Goal: Task Accomplishment & Management: Complete application form

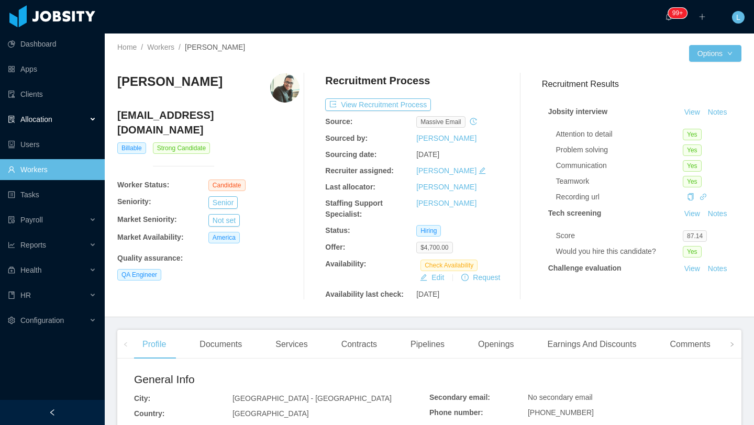
click at [60, 120] on div "Allocation" at bounding box center [52, 119] width 105 height 21
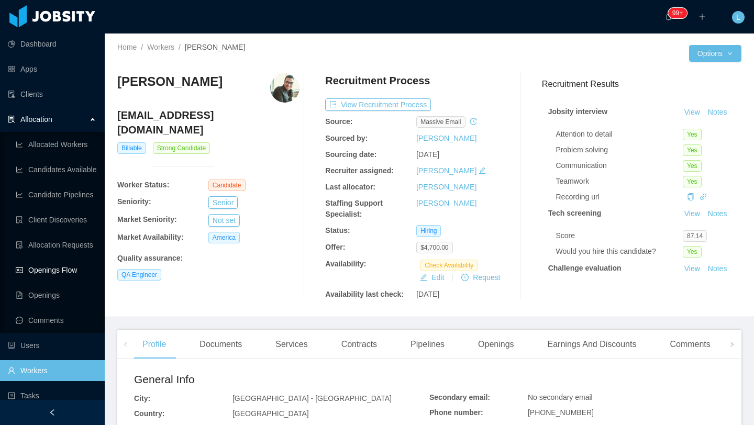
click at [62, 273] on link "Openings Flow" at bounding box center [56, 270] width 81 height 21
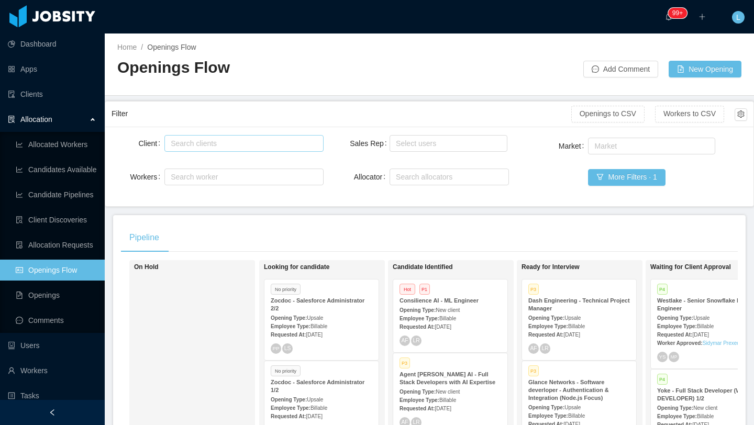
click at [278, 145] on div "Search clients" at bounding box center [241, 143] width 141 height 10
type input "****"
click at [238, 166] on li "Kenect" at bounding box center [243, 164] width 159 height 17
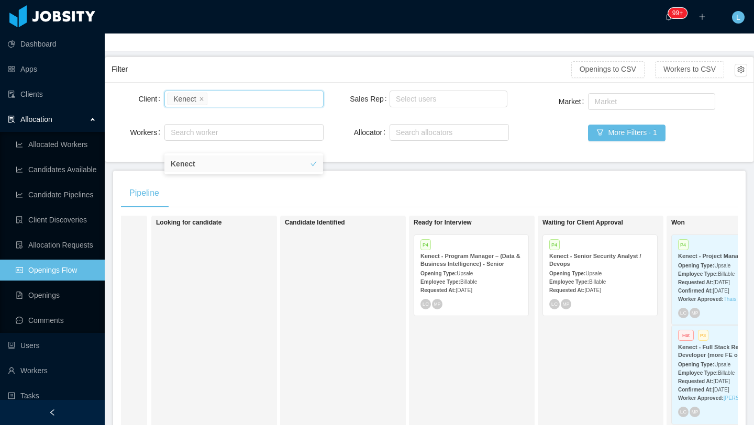
scroll to position [0, 112]
click at [617, 277] on div "Employee Type: Billable" at bounding box center [597, 281] width 102 height 11
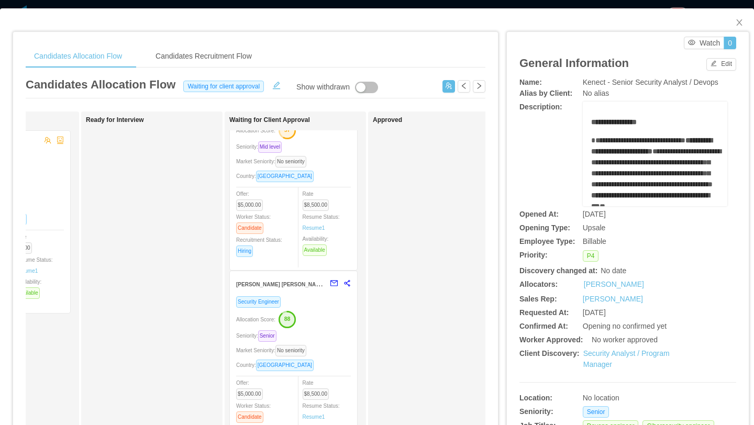
scroll to position [74, 0]
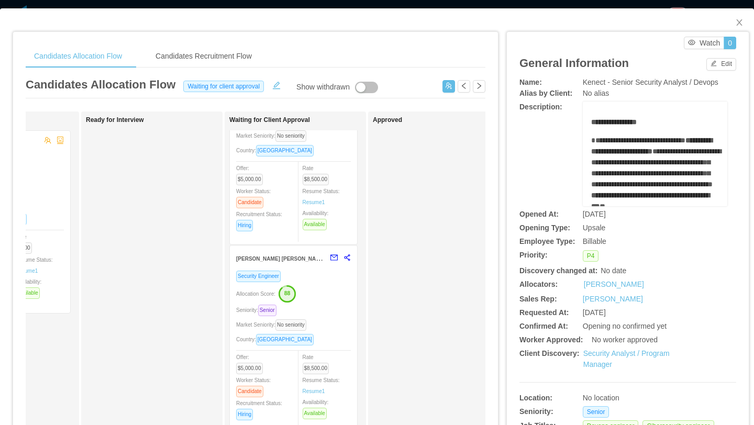
click at [334, 295] on div "Allocation Score: 88" at bounding box center [293, 293] width 115 height 17
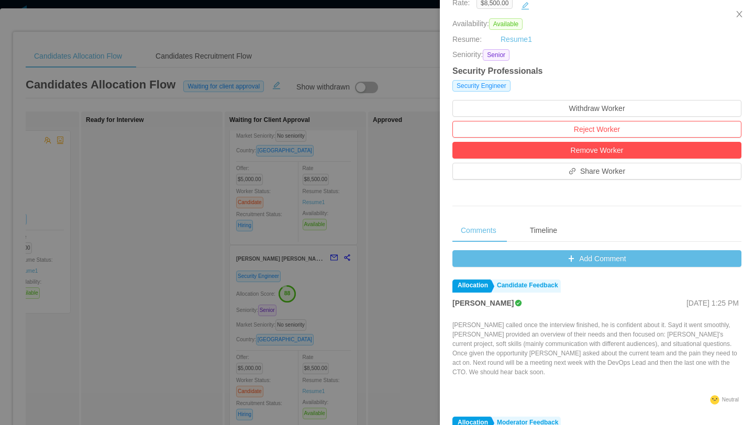
scroll to position [221, 0]
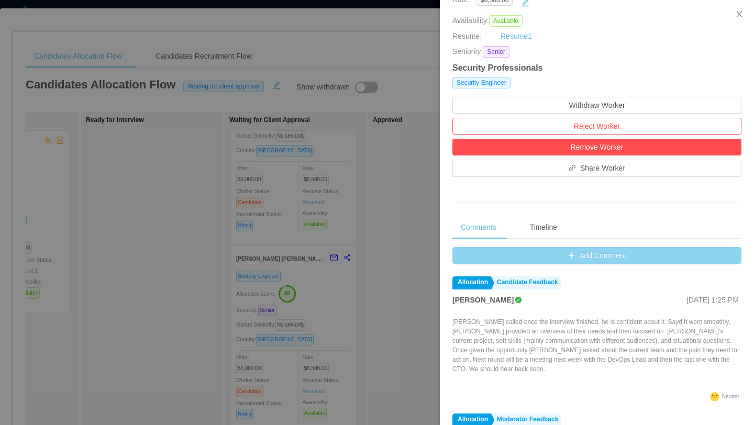
click at [562, 257] on button "Add Comment" at bounding box center [596, 255] width 289 height 17
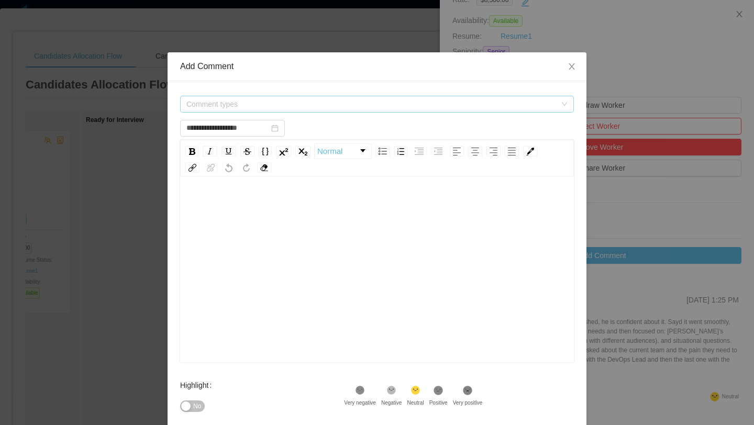
click at [392, 99] on span "Comment types" at bounding box center [371, 104] width 370 height 10
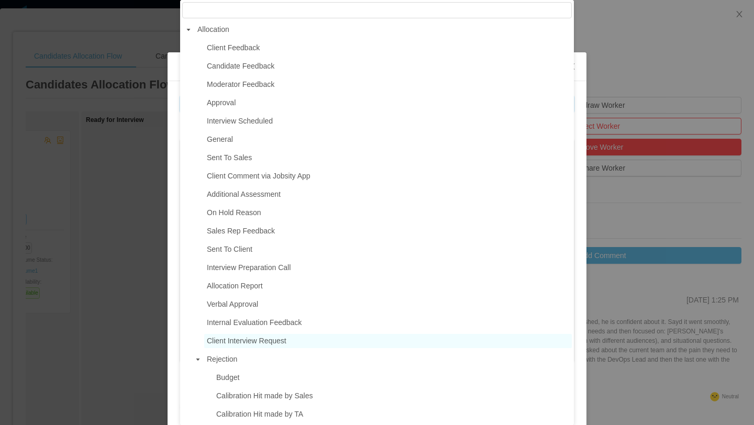
click at [254, 340] on span "Client Interview Request" at bounding box center [247, 341] width 80 height 8
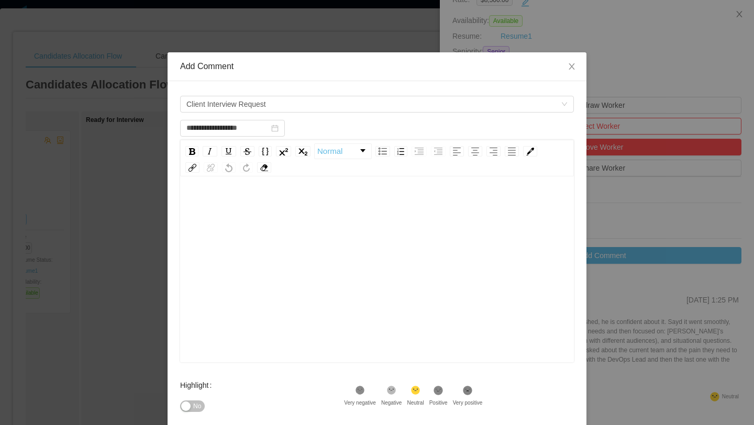
click at [231, 214] on div "rdw-editor" at bounding box center [378, 204] width 378 height 21
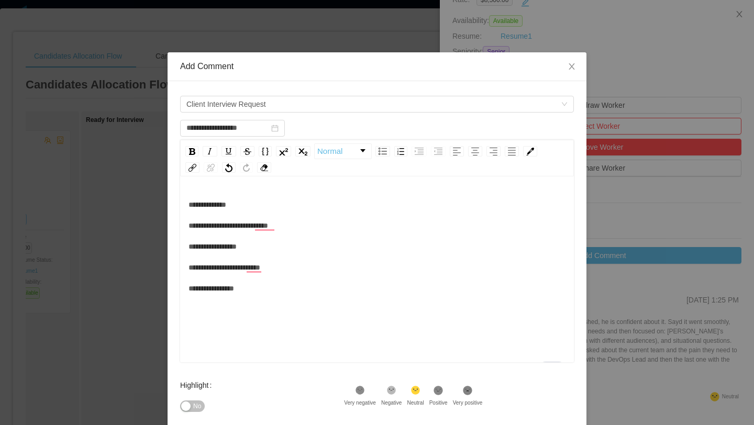
type input "**********"
paste div "To enrich screen reader interactions, please activate Accessibility in Grammarl…"
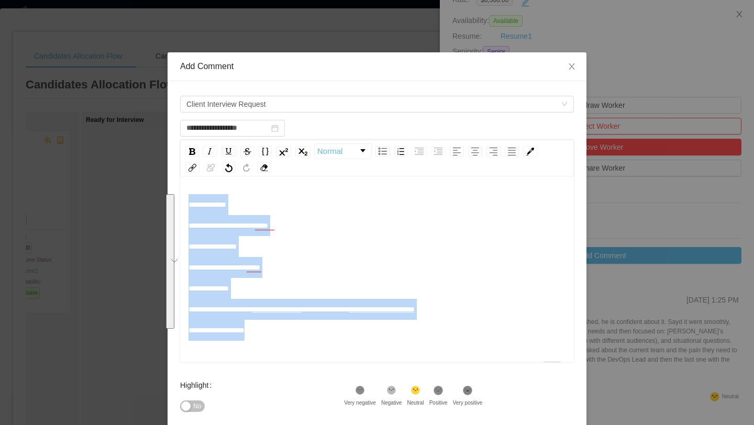
drag, startPoint x: 277, startPoint y: 337, endPoint x: 184, endPoint y: 211, distance: 156.9
click at [183, 208] on div "**********" at bounding box center [377, 288] width 419 height 472
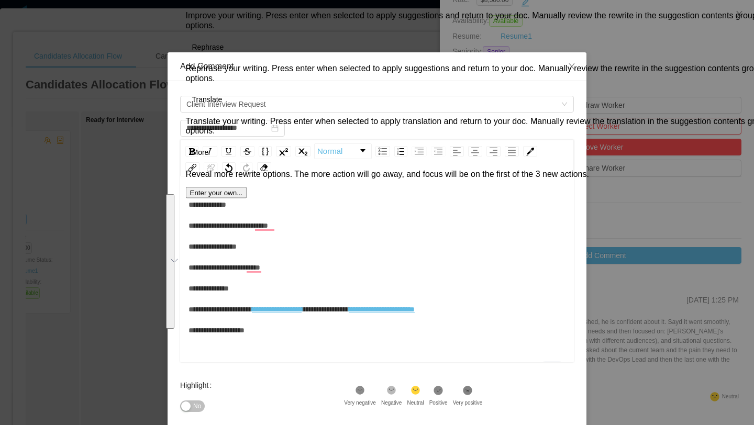
click at [268, 226] on span "**********" at bounding box center [229, 257] width 80 height 112
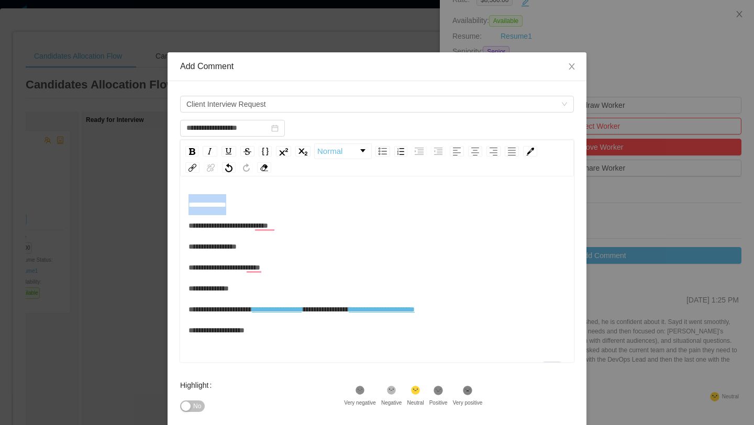
drag, startPoint x: 241, startPoint y: 207, endPoint x: 169, endPoint y: 194, distance: 73.4
click at [169, 194] on div "**********" at bounding box center [377, 288] width 419 height 415
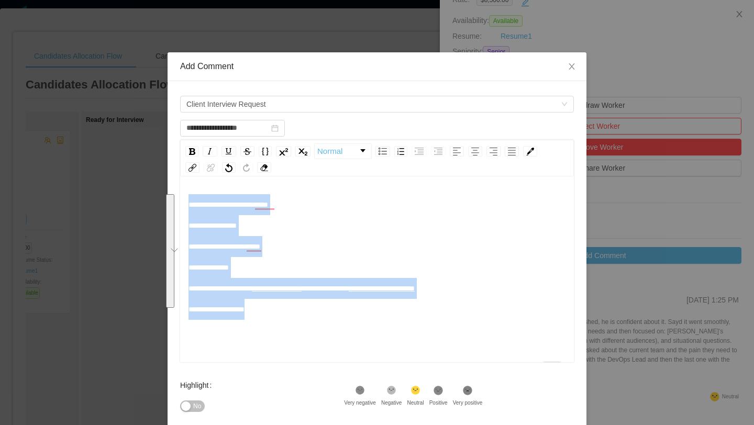
drag, startPoint x: 269, startPoint y: 316, endPoint x: 172, endPoint y: 191, distance: 159.0
click at [172, 191] on div "**********" at bounding box center [377, 288] width 419 height 415
copy div "**********"
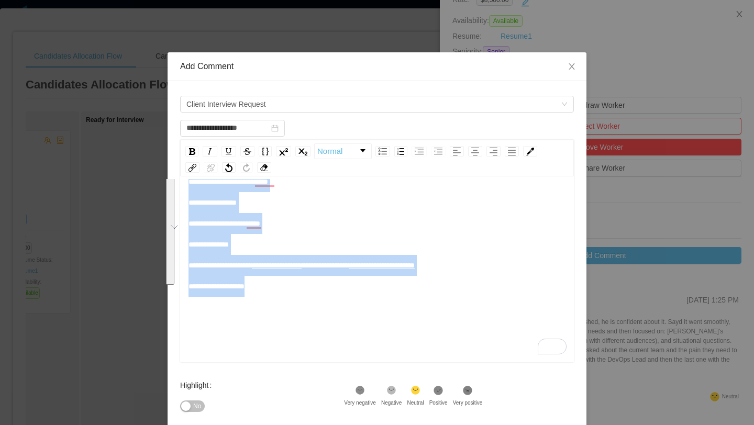
scroll to position [112, 0]
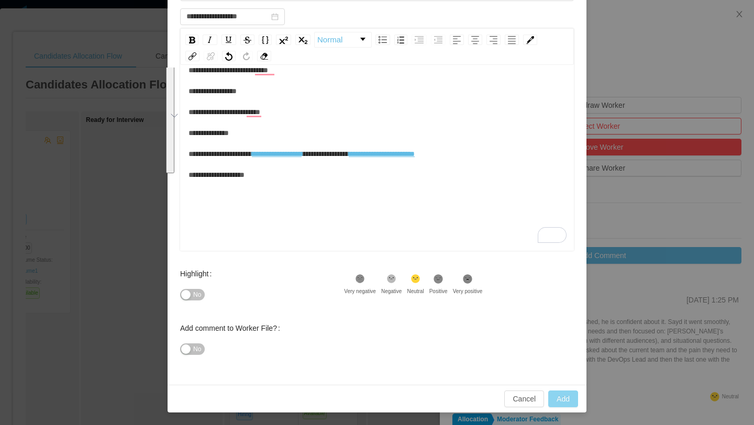
click at [568, 403] on button "Add" at bounding box center [563, 399] width 30 height 17
type input "**********"
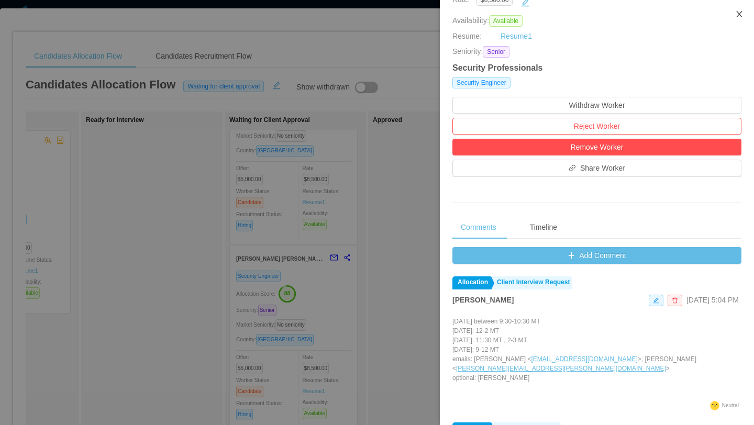
click at [742, 17] on icon "icon: close" at bounding box center [739, 14] width 8 height 8
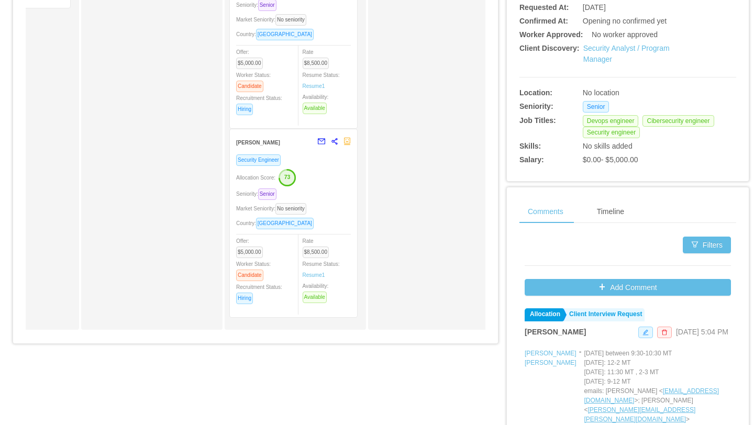
scroll to position [314, 0]
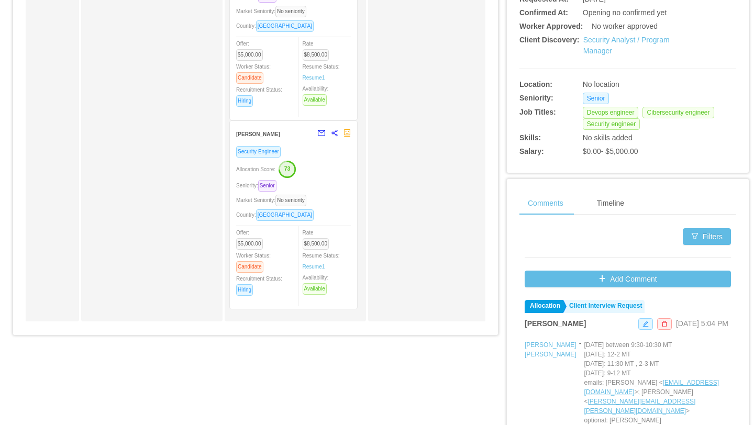
click at [344, 190] on div "Seniority: Senior" at bounding box center [293, 186] width 115 height 12
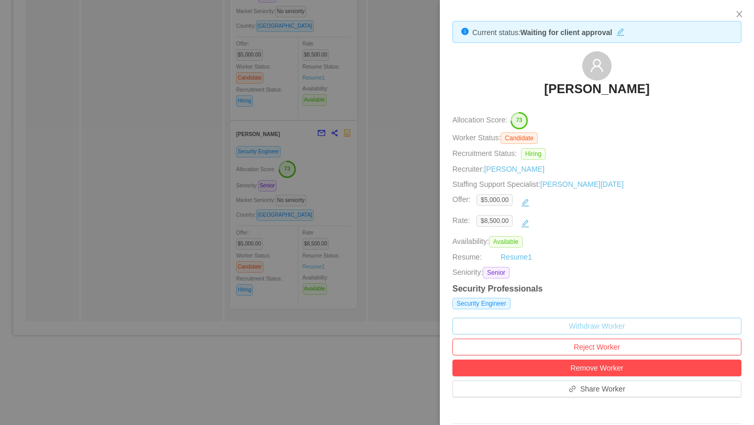
scroll to position [395, 0]
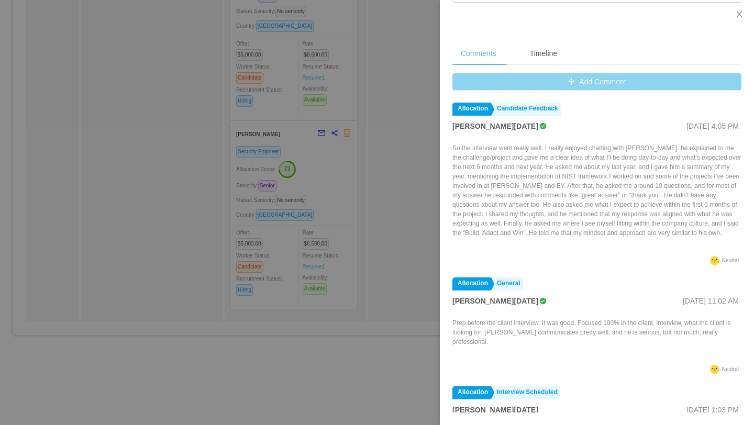
click at [554, 84] on button "Add Comment" at bounding box center [596, 81] width 289 height 17
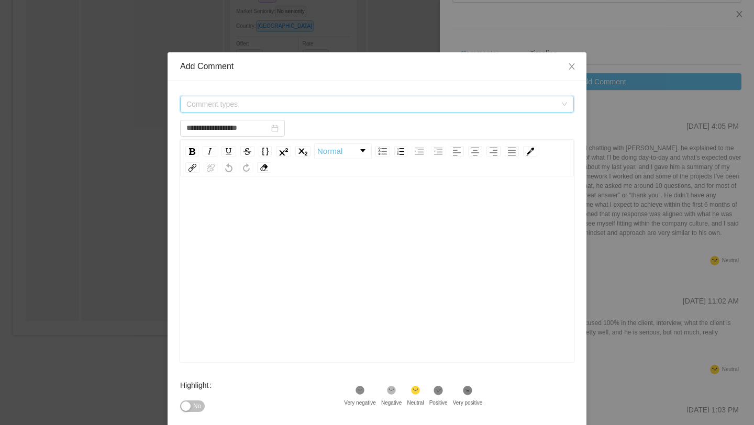
click at [268, 106] on span "Comment types" at bounding box center [371, 104] width 370 height 10
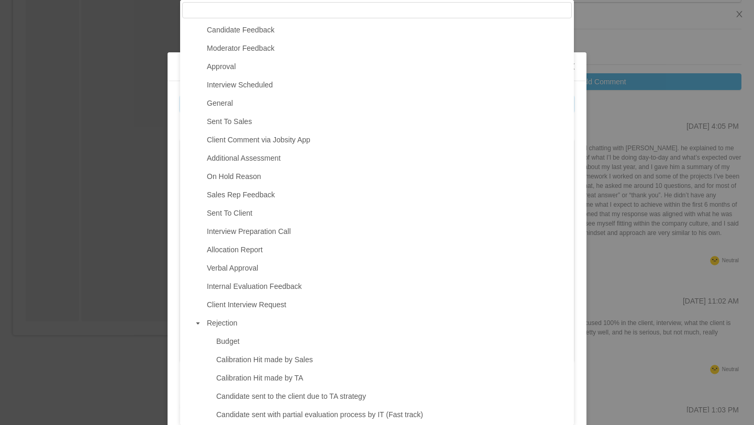
scroll to position [37, 0]
click at [249, 307] on span "Client Interview Request" at bounding box center [247, 304] width 80 height 8
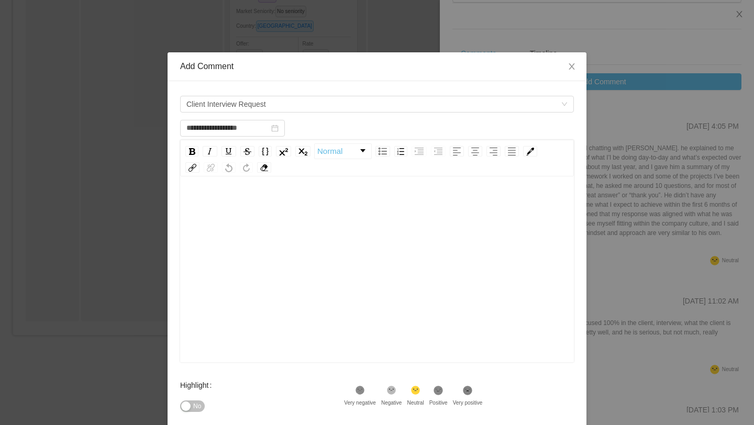
click at [225, 200] on div "rdw-editor" at bounding box center [378, 204] width 378 height 21
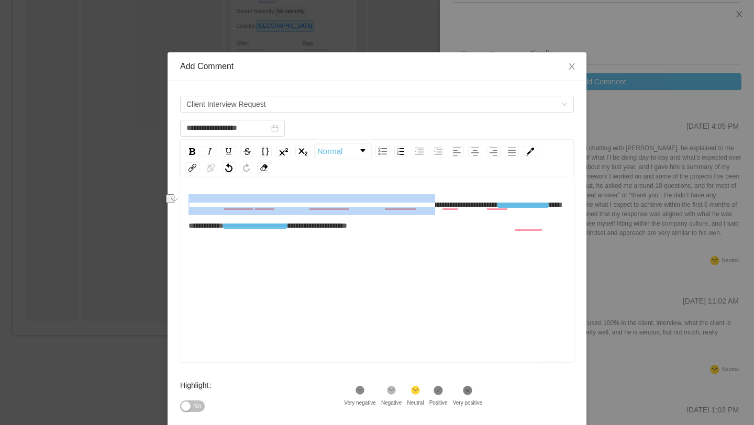
drag, startPoint x: 547, startPoint y: 208, endPoint x: 189, endPoint y: 204, distance: 358.2
click at [189, 204] on div "**********" at bounding box center [378, 215] width 378 height 42
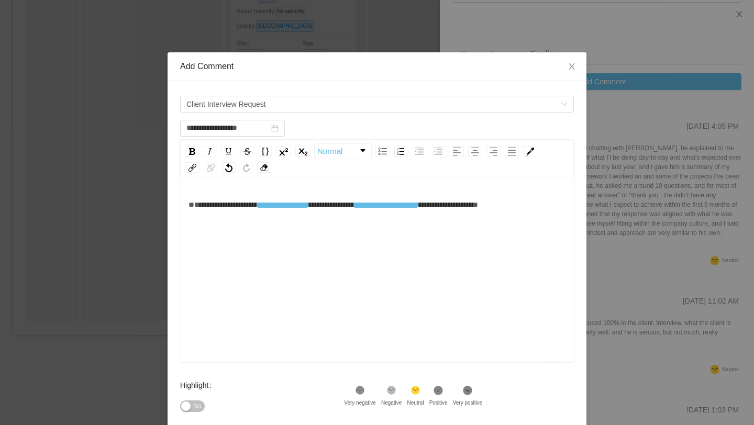
click at [218, 213] on div "**********" at bounding box center [378, 204] width 378 height 21
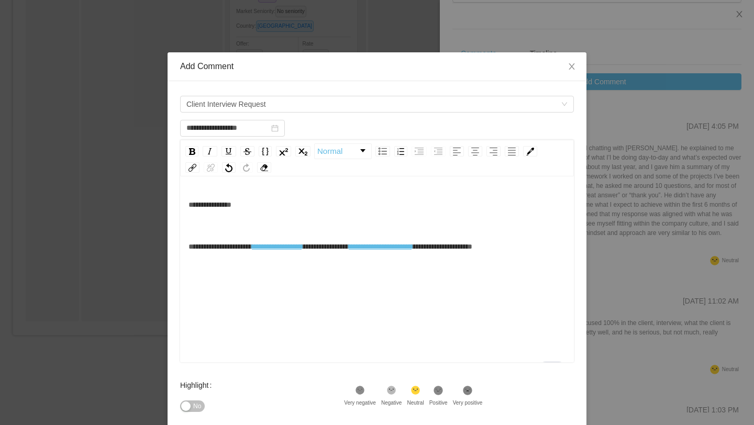
click at [190, 246] on span "**********" at bounding box center [220, 225] width 63 height 49
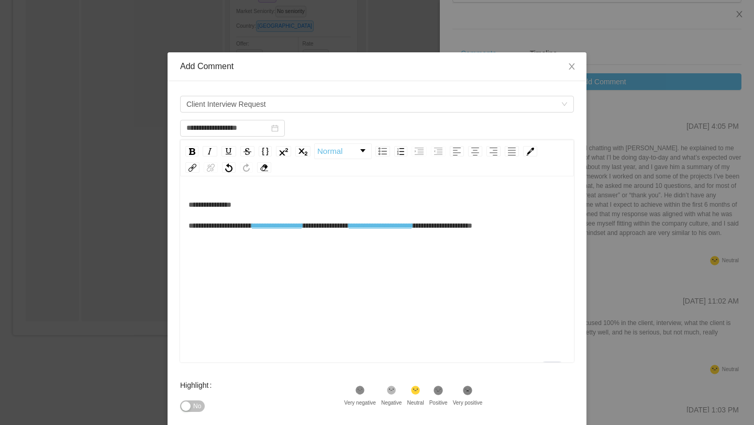
scroll to position [112, 0]
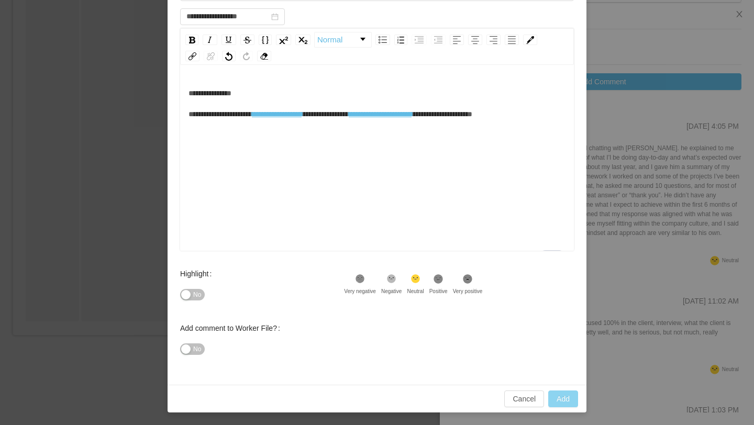
type input "**********"
click at [558, 405] on button "Add" at bounding box center [563, 399] width 30 height 17
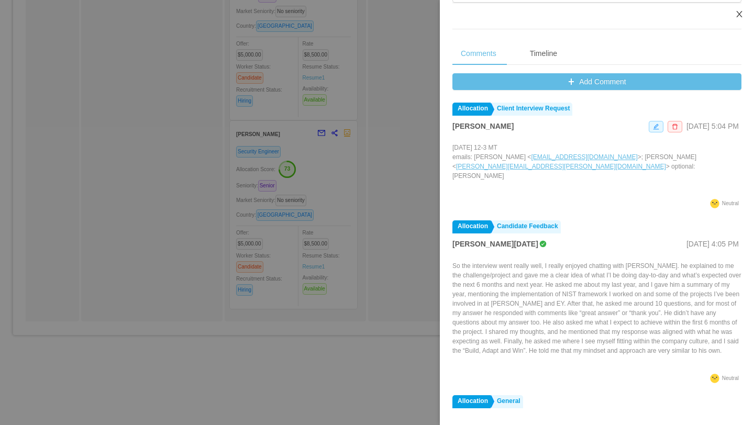
click at [740, 19] on button "Close" at bounding box center [739, 14] width 29 height 29
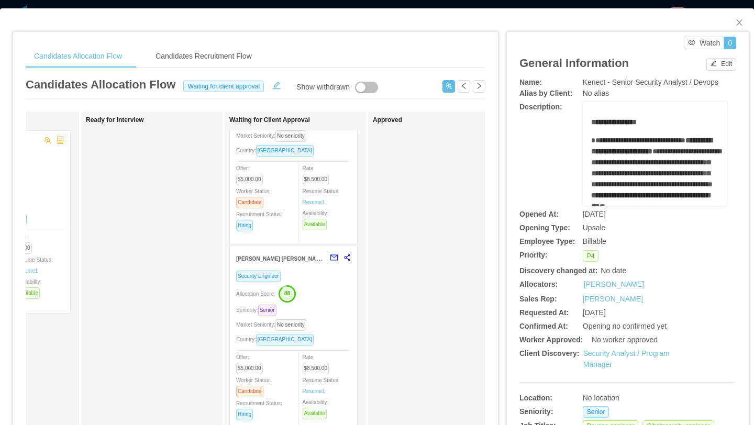
scroll to position [0, 0]
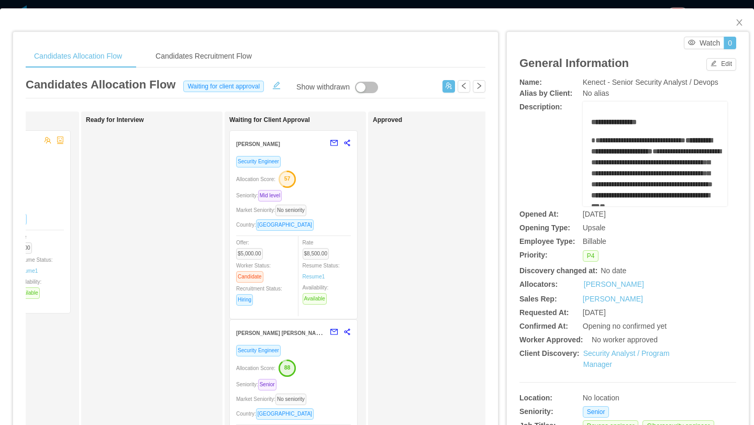
click at [342, 197] on div "Seniority: Mid level" at bounding box center [293, 196] width 115 height 12
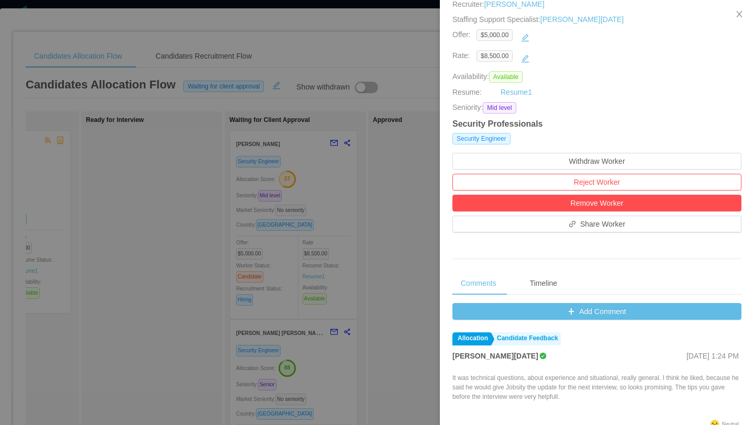
scroll to position [255, 0]
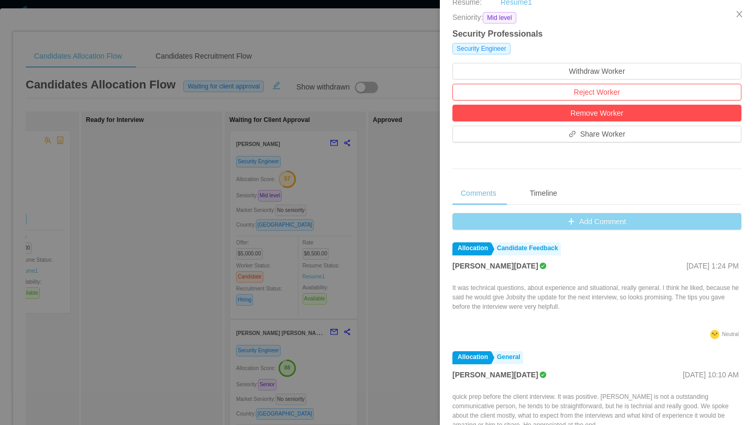
click at [599, 222] on button "Add Comment" at bounding box center [596, 221] width 289 height 17
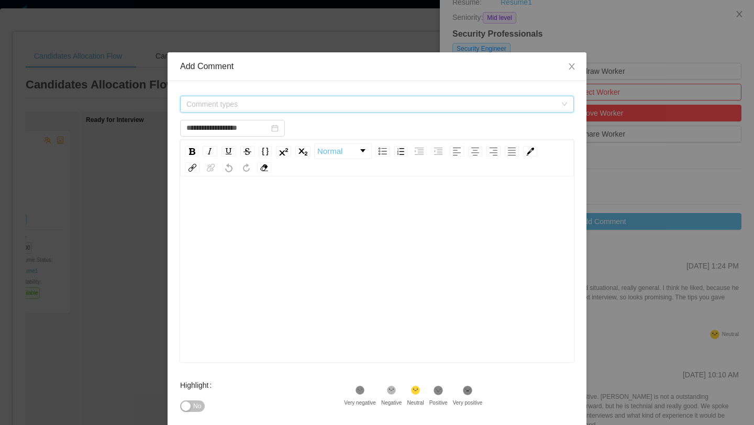
click at [367, 103] on span "Comment types" at bounding box center [371, 104] width 370 height 10
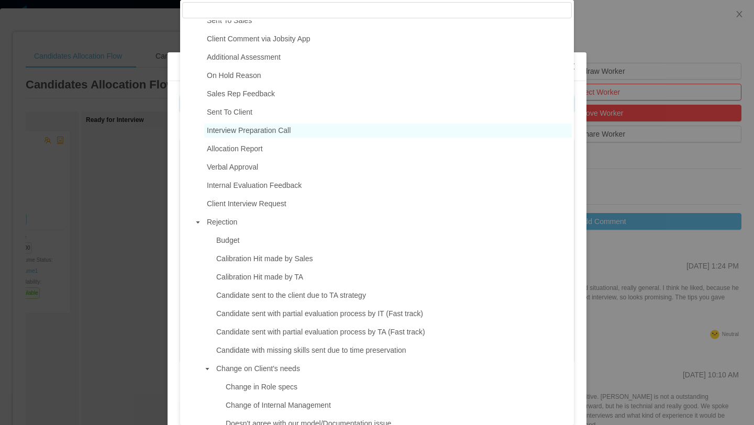
scroll to position [117, 0]
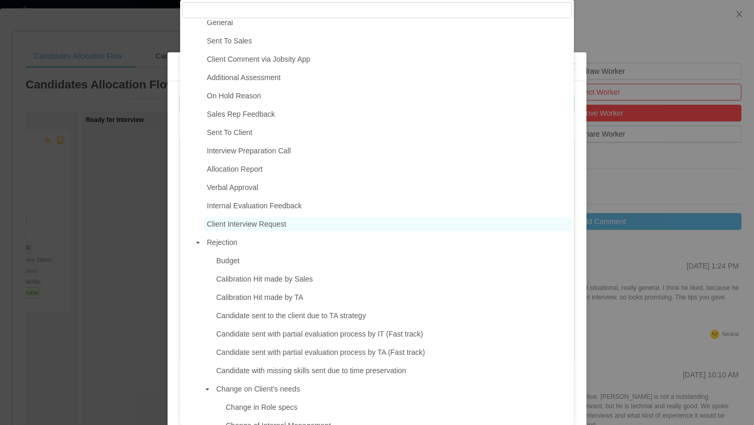
click at [262, 225] on span "Client Interview Request" at bounding box center [247, 224] width 80 height 8
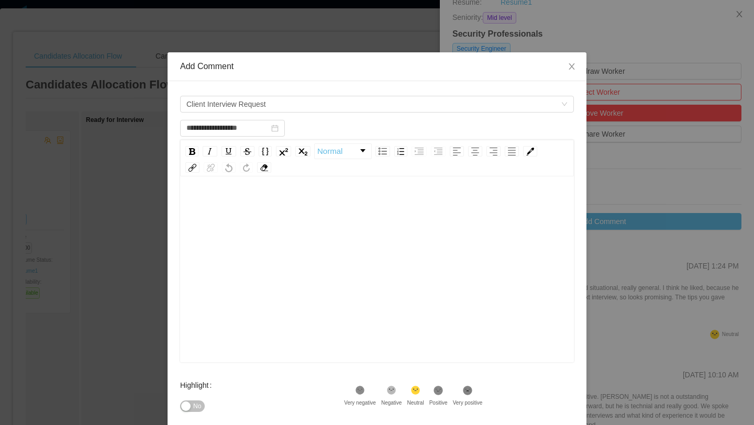
click at [220, 197] on div "rdw-editor" at bounding box center [378, 204] width 378 height 21
type input "**********"
click at [574, 68] on icon "icon: close" at bounding box center [572, 66] width 8 height 8
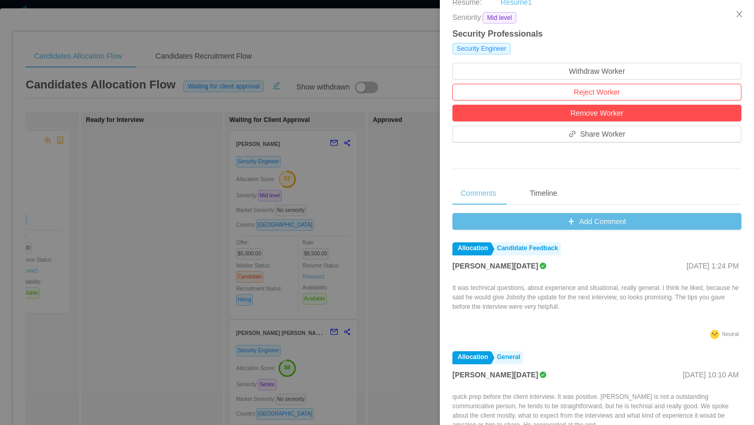
click at [368, 213] on div at bounding box center [377, 212] width 754 height 425
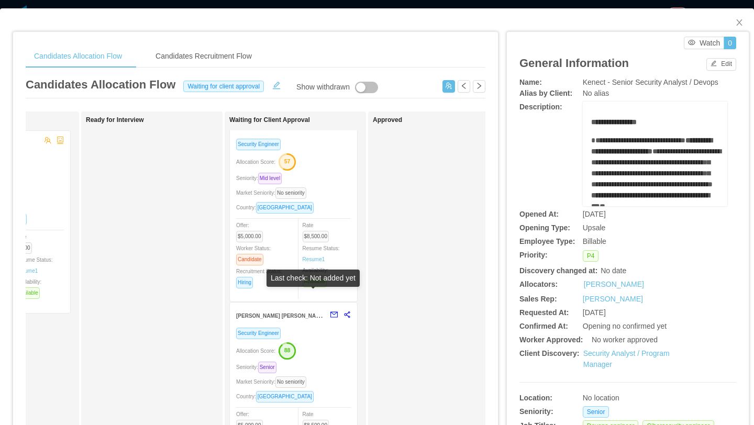
scroll to position [18, 0]
click at [327, 352] on div "Allocation Score: 88" at bounding box center [293, 349] width 115 height 17
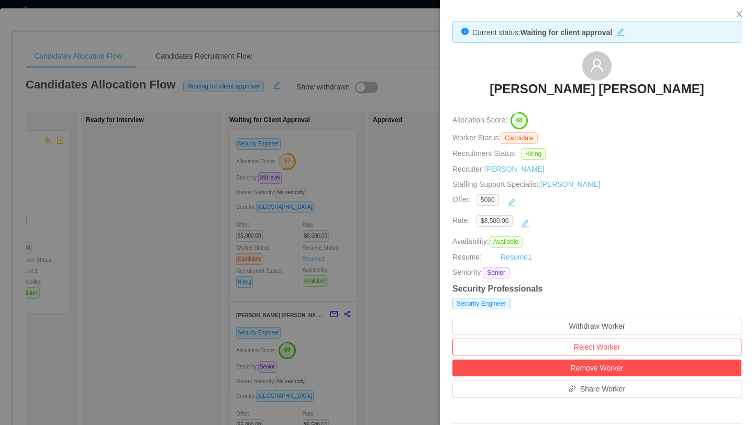
scroll to position [395, 0]
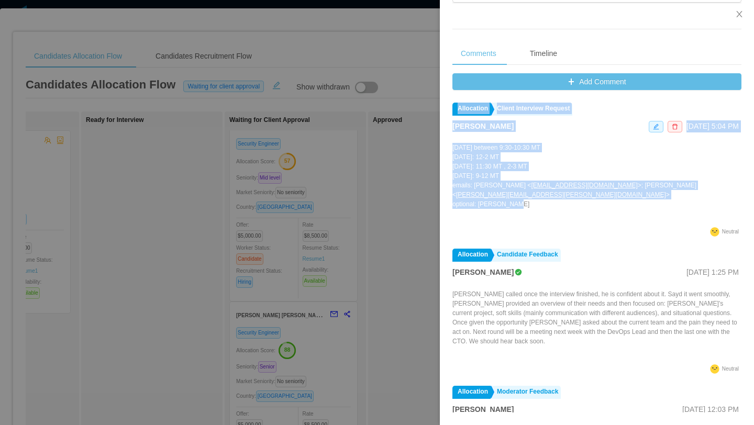
drag, startPoint x: 520, startPoint y: 199, endPoint x: 450, endPoint y: 146, distance: 87.9
click at [450, 146] on div "Current status: Waiting for client approval [PERSON_NAME] [PERSON_NAME] Allocat…" at bounding box center [597, 15] width 314 height 820
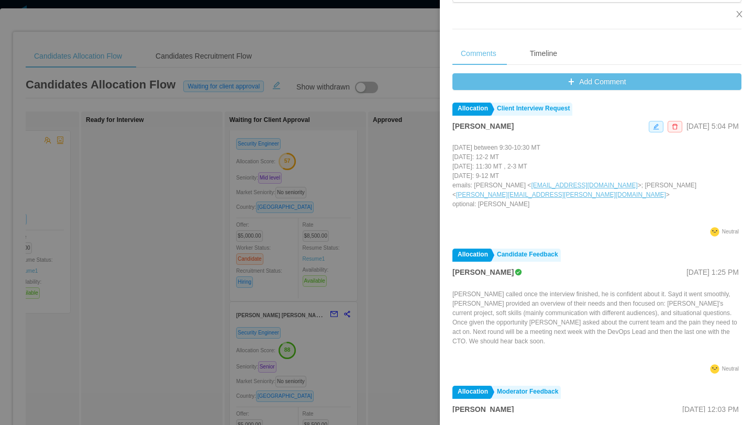
click at [517, 227] on div ".st2{fill:#2a2522} Neutral" at bounding box center [595, 234] width 286 height 14
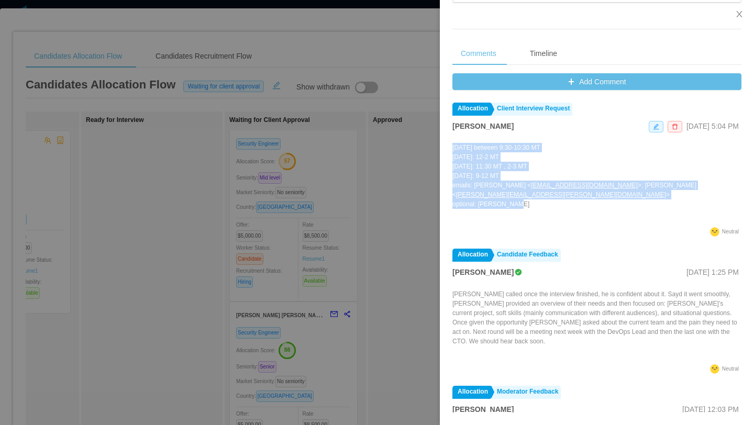
drag, startPoint x: 520, startPoint y: 198, endPoint x: 454, endPoint y: 149, distance: 82.3
click at [454, 149] on p "[DATE] between 9:30-10:30 MT [DATE]: 12-2 MT [DATE]: 11:30 MT , 2-3 MT [DATE]: …" at bounding box center [596, 176] width 289 height 66
copy p "omorrow between 9:30-10:30 MT [DATE]: 12-2 MT [DATE]: 11:30 MT , 2-3 MT [DATE]:…"
click at [522, 191] on p "[DATE] between 9:30-10:30 MT [DATE]: 12-2 MT [DATE]: 11:30 MT , 2-3 MT [DATE]: …" at bounding box center [596, 176] width 289 height 66
drag, startPoint x: 520, startPoint y: 196, endPoint x: 452, endPoint y: 148, distance: 83.0
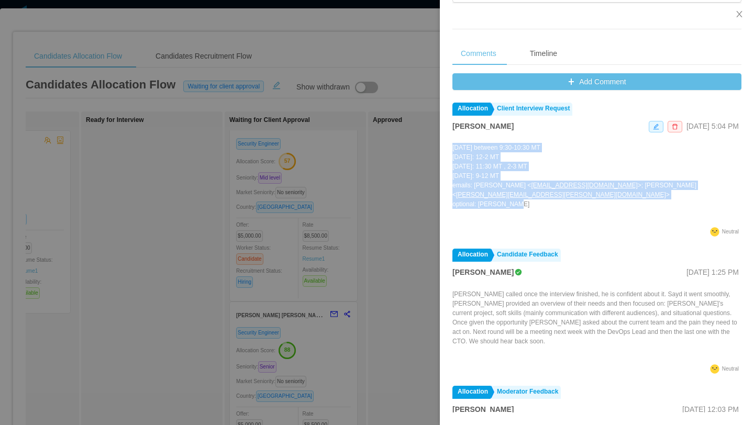
click at [452, 148] on p "[DATE] between 9:30-10:30 MT [DATE]: 12-2 MT [DATE]: 11:30 MT , 2-3 MT [DATE]: …" at bounding box center [596, 176] width 289 height 66
copy p "[DATE] between 9:30-10:30 MT [DATE]: 12-2 MT [DATE]: 11:30 MT , 2-3 MT [DATE]: …"
click at [738, 14] on icon "icon: close" at bounding box center [739, 14] width 8 height 8
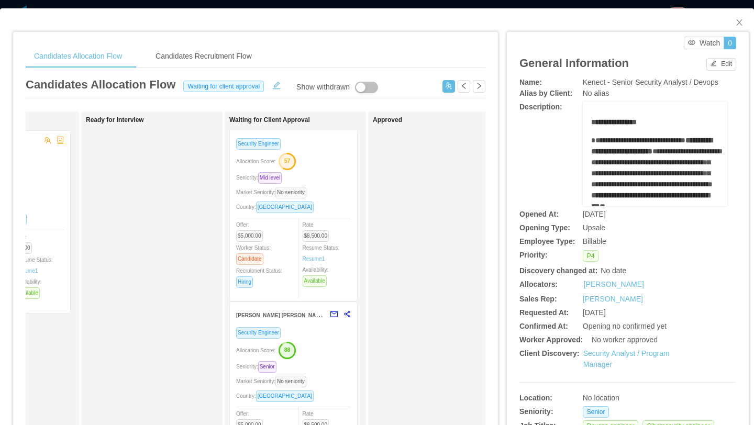
scroll to position [0, 0]
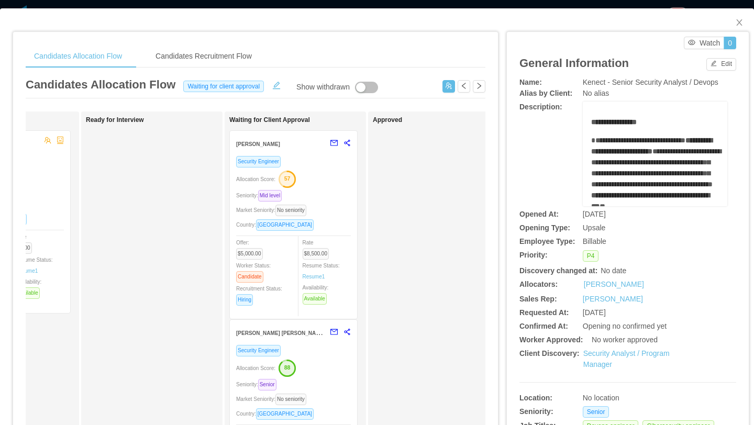
click at [336, 183] on div "Allocation Score: 57" at bounding box center [293, 178] width 115 height 17
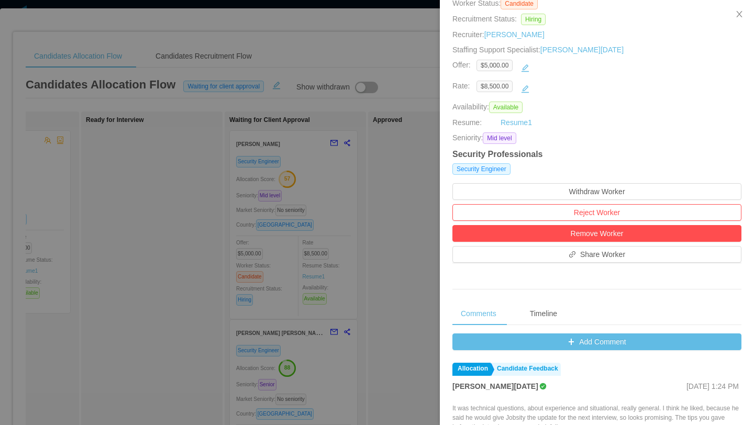
scroll to position [395, 0]
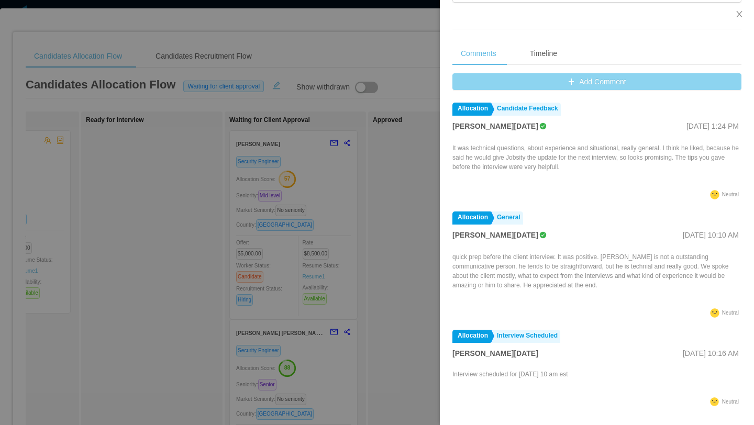
click at [566, 84] on button "Add Comment" at bounding box center [596, 81] width 289 height 17
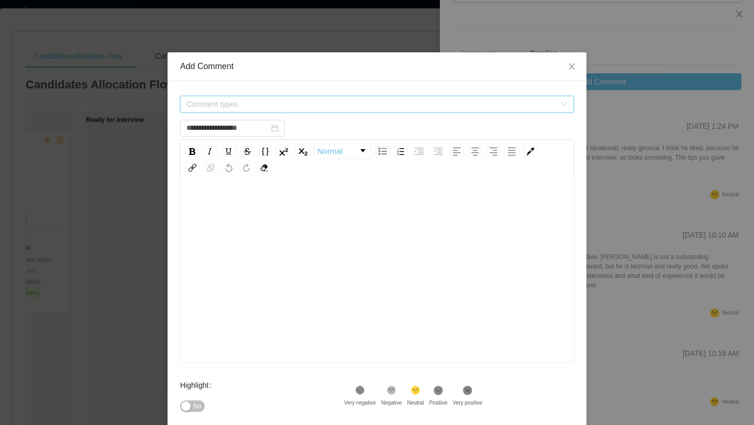
click at [342, 100] on span "Comment types" at bounding box center [371, 104] width 370 height 10
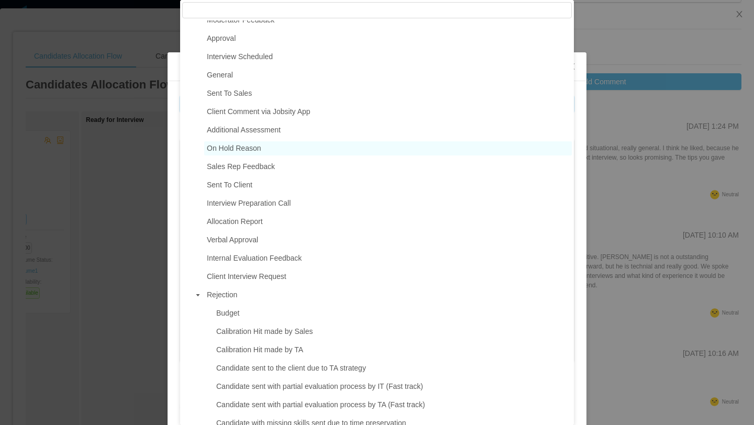
scroll to position [64, 0]
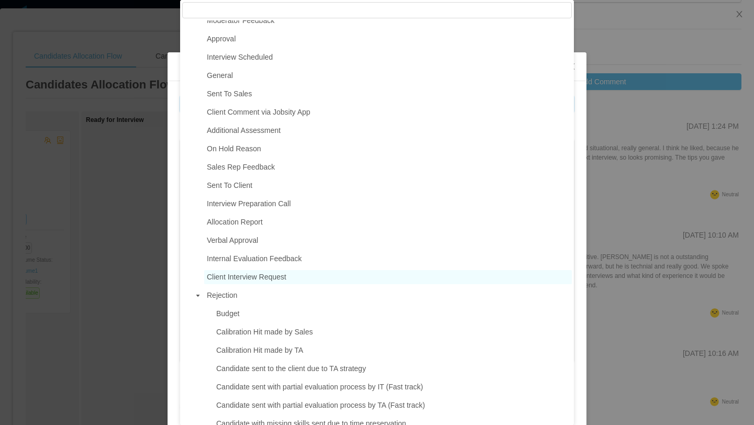
click at [259, 280] on span "Client Interview Request" at bounding box center [247, 277] width 80 height 8
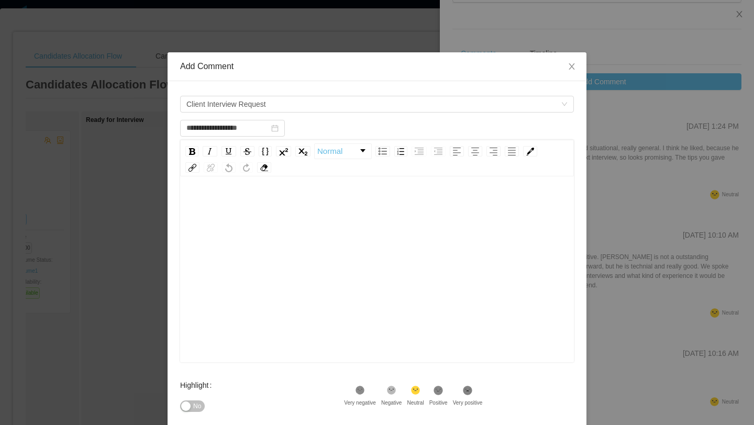
click at [235, 202] on div "rdw-editor" at bounding box center [378, 204] width 378 height 21
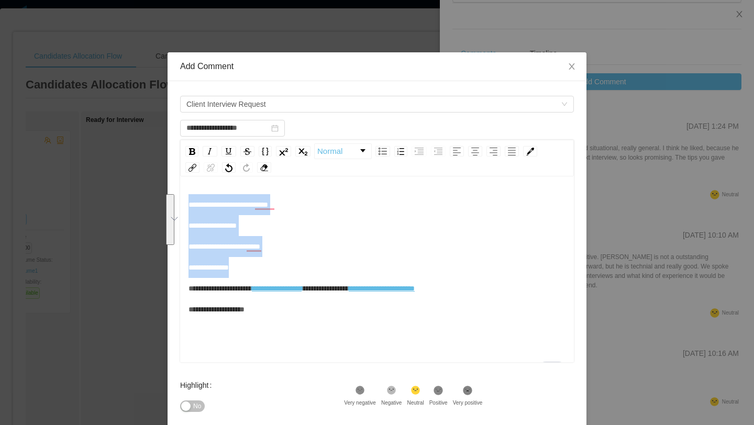
drag, startPoint x: 249, startPoint y: 266, endPoint x: 179, endPoint y: 199, distance: 97.0
click at [179, 199] on div "**********" at bounding box center [377, 288] width 419 height 415
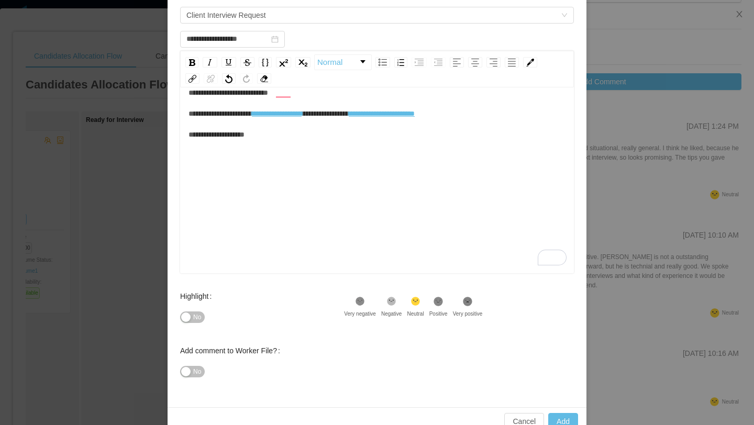
scroll to position [112, 0]
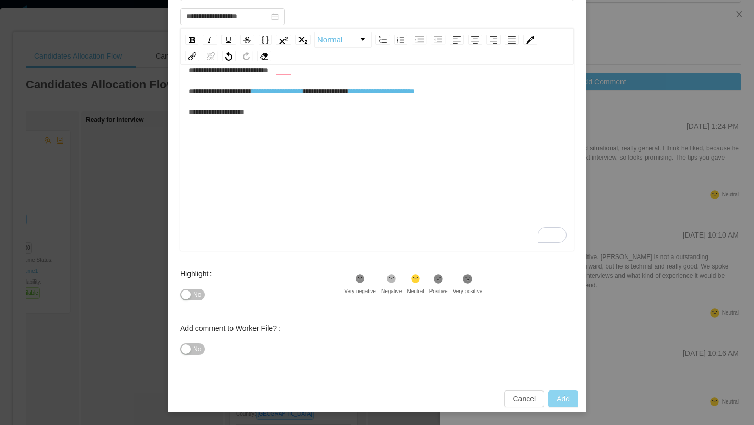
type input "**********"
click at [563, 395] on button "Add" at bounding box center [563, 399] width 30 height 17
